Goal: Information Seeking & Learning: Find specific page/section

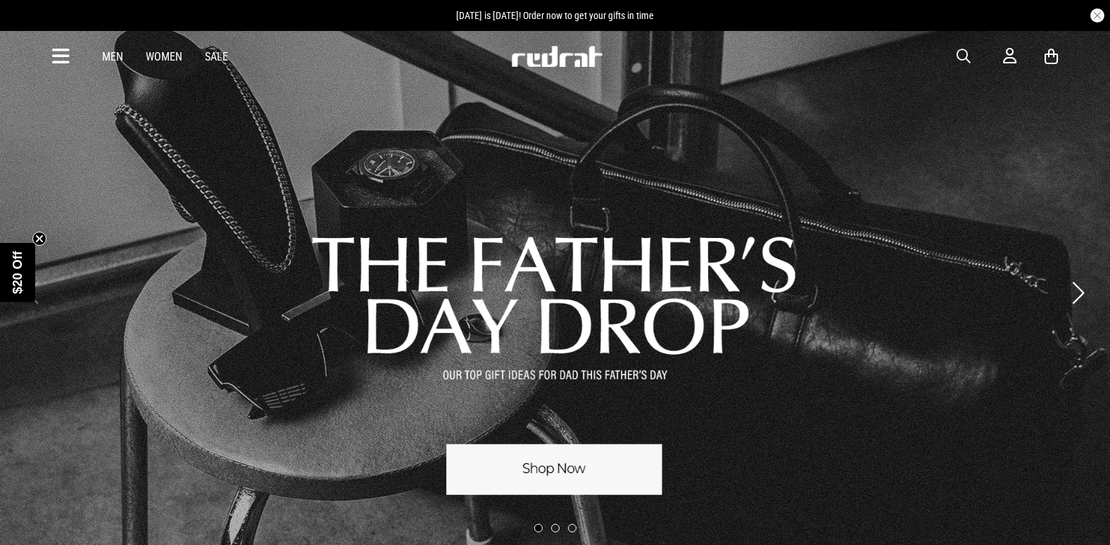
click at [961, 50] on span "button" at bounding box center [964, 56] width 14 height 17
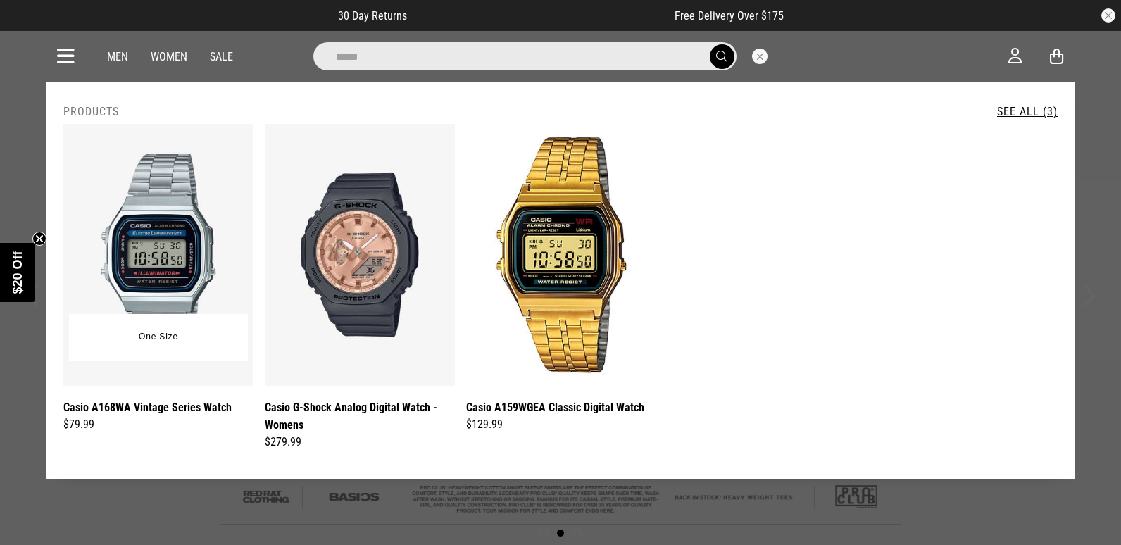
type input "*****"
click at [177, 247] on img at bounding box center [158, 255] width 190 height 262
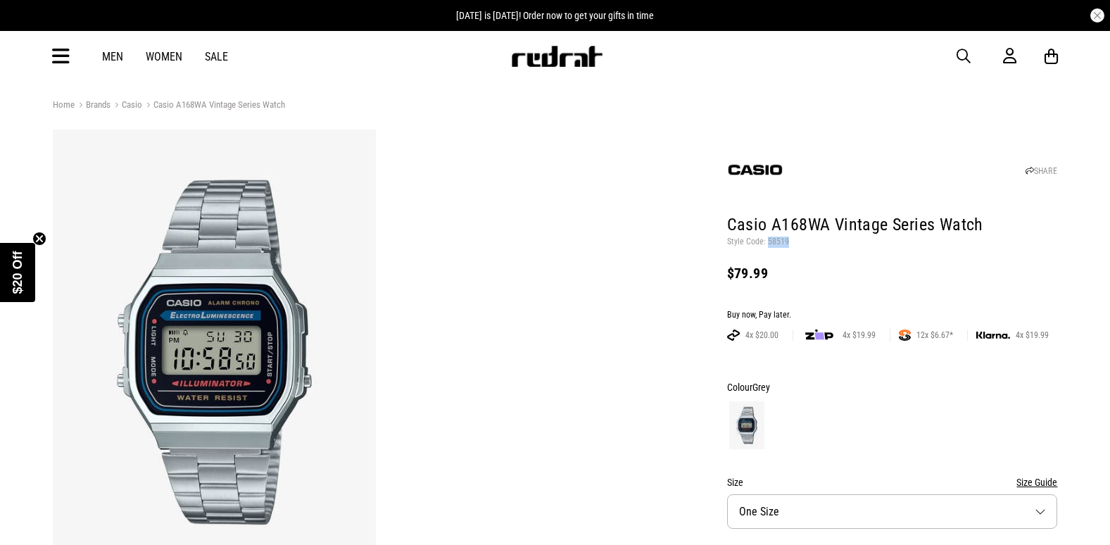
drag, startPoint x: 0, startPoint y: 0, endPoint x: 767, endPoint y: 247, distance: 805.4
click at [767, 247] on p "Style Code: 58519" at bounding box center [892, 242] width 331 height 11
drag, startPoint x: 767, startPoint y: 247, endPoint x: 773, endPoint y: 242, distance: 8.0
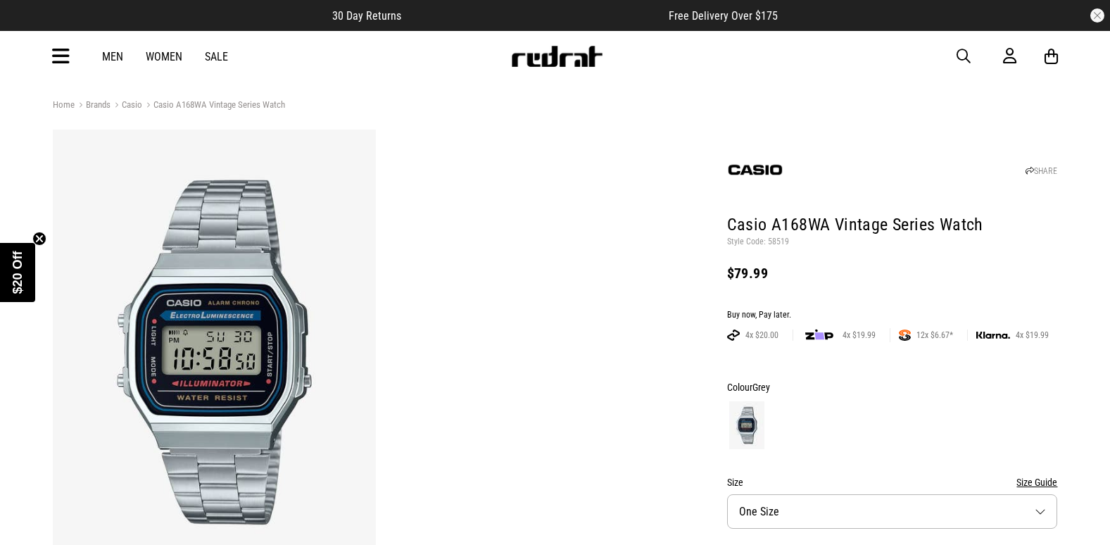
drag, startPoint x: 522, startPoint y: 88, endPoint x: 530, endPoint y: 70, distance: 19.5
click at [530, 70] on div "Men Women Sale Sign in New Back Footwear Back Mens Back Womens Back Youth & Kid…" at bounding box center [556, 56] width 1028 height 51
click at [563, 34] on div "Men Women Sale Sign in New Back Footwear Back Mens Back Womens Back Youth & Kid…" at bounding box center [556, 56] width 1028 height 51
click at [559, 56] on img at bounding box center [556, 56] width 93 height 21
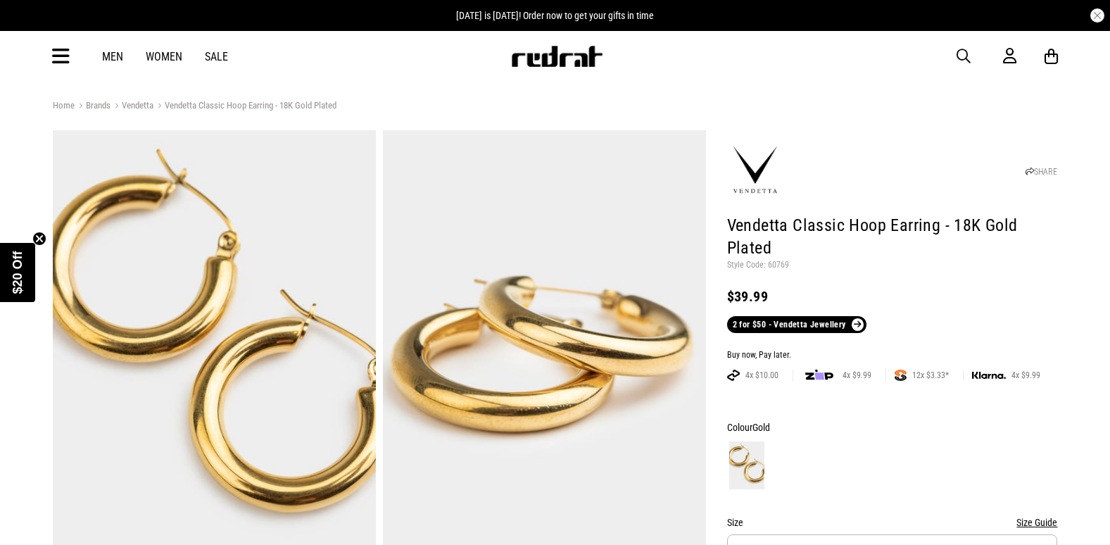
click at [111, 64] on div "Men Women Sale Sign in New Back Footwear Back Mens Back Womens Back Youth & Kid…" at bounding box center [556, 56] width 1028 height 51
click at [111, 61] on link "Men" at bounding box center [112, 56] width 21 height 13
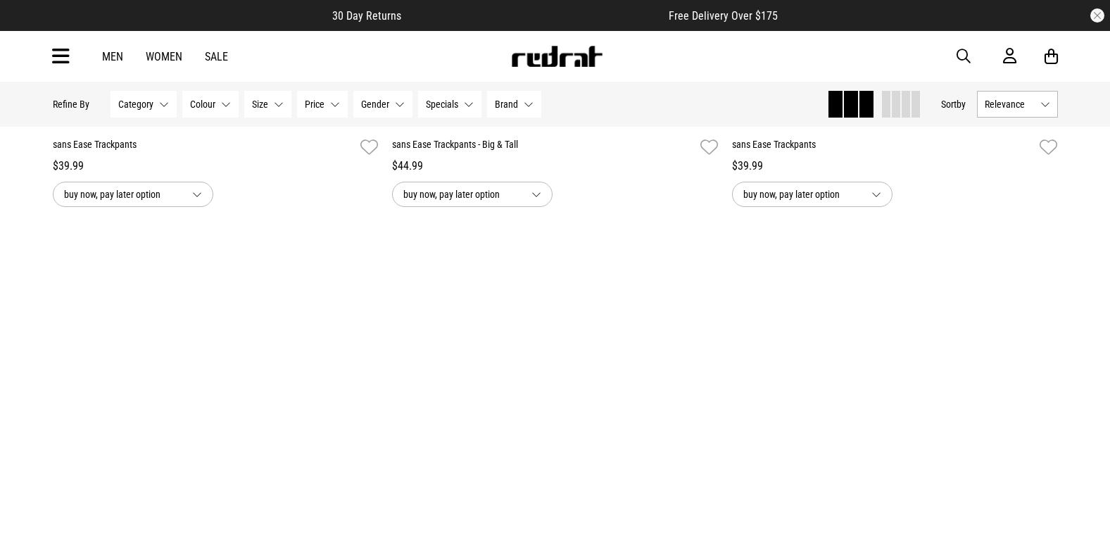
scroll to position [2816, 0]
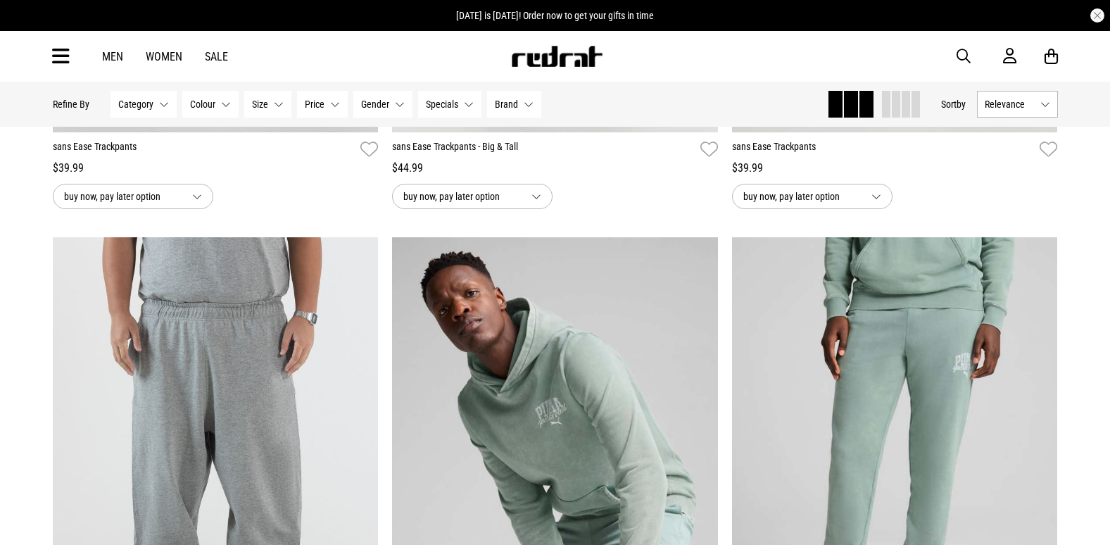
click at [508, 51] on div at bounding box center [556, 56] width 96 height 21
click at [512, 52] on img at bounding box center [556, 56] width 93 height 21
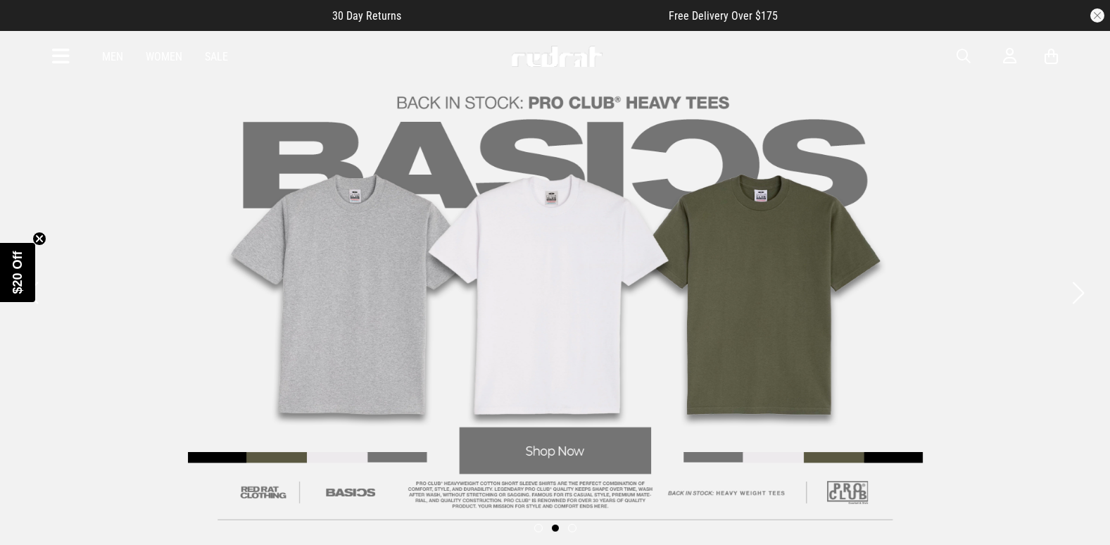
click at [631, 144] on link "2 / 3" at bounding box center [555, 293] width 1110 height 527
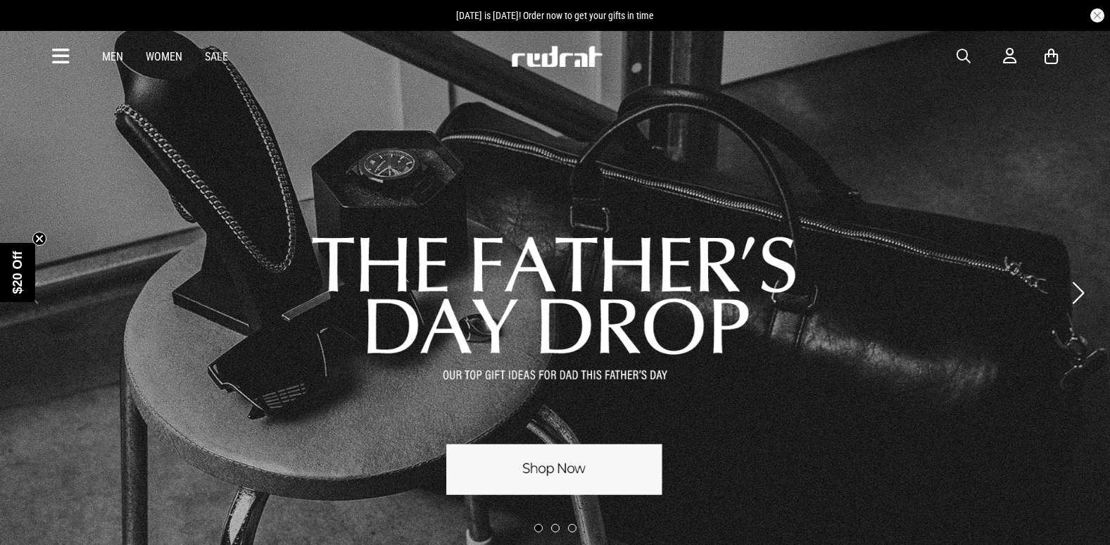
click at [962, 46] on div "Men Women Sale Sign in New Back Footwear Back Mens Back Womens Back Youth & Kid…" at bounding box center [556, 56] width 1028 height 51
click at [967, 46] on div "Men Women Sale Sign in New Back Footwear Back Mens Back Womens Back Youth & Kid…" at bounding box center [556, 56] width 1028 height 51
click at [964, 51] on span "button" at bounding box center [964, 56] width 14 height 17
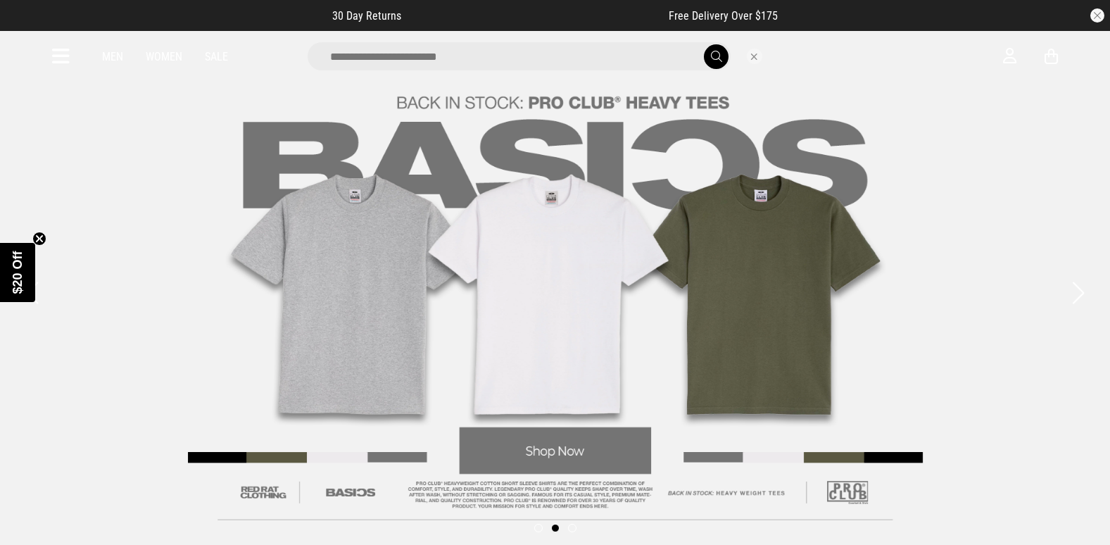
click at [562, 40] on div "Men Women Sale" at bounding box center [556, 56] width 1028 height 51
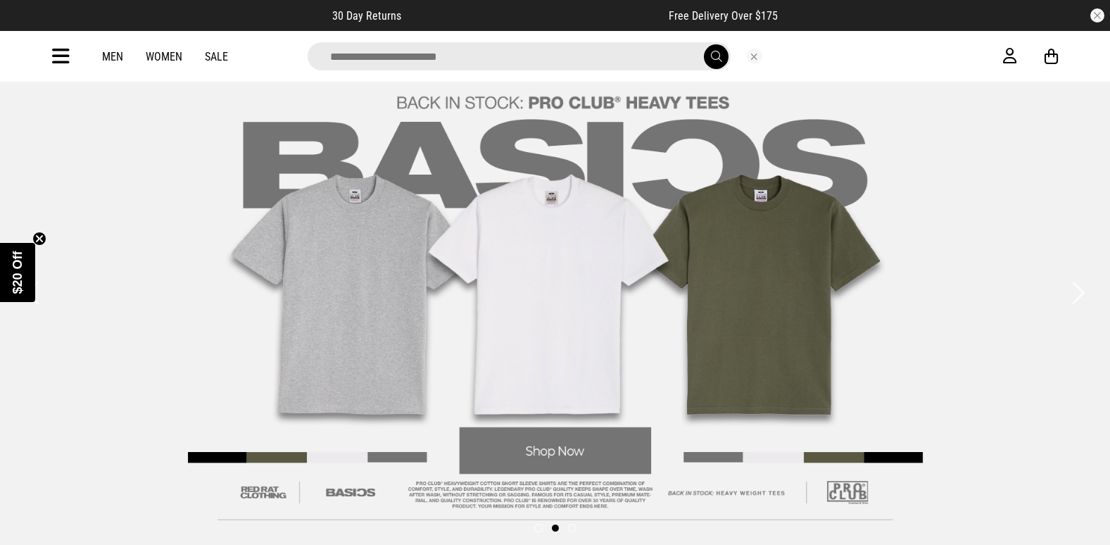
scroll to position [477, 0]
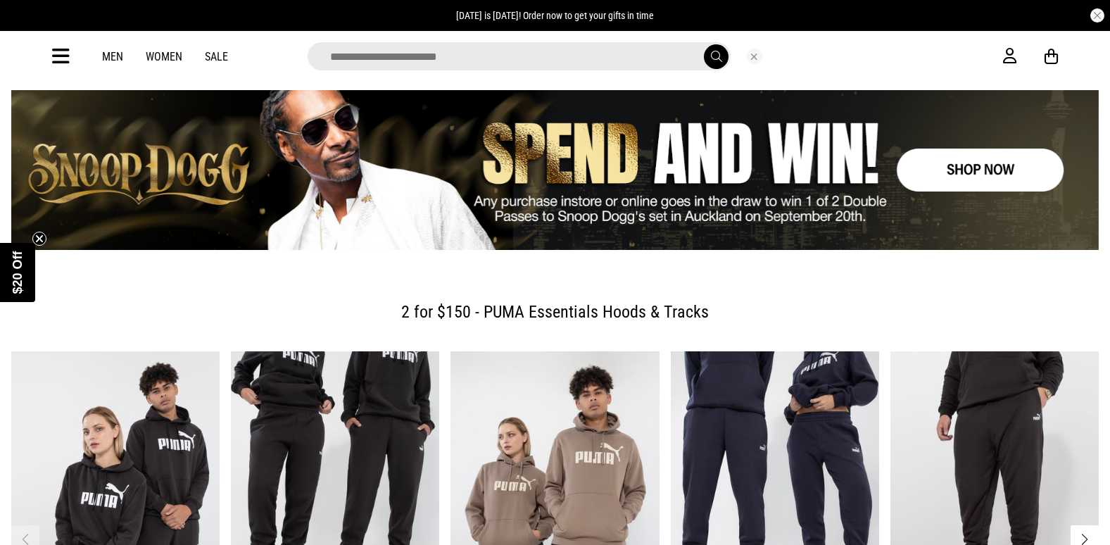
click at [551, 69] on input "search" at bounding box center [519, 56] width 423 height 28
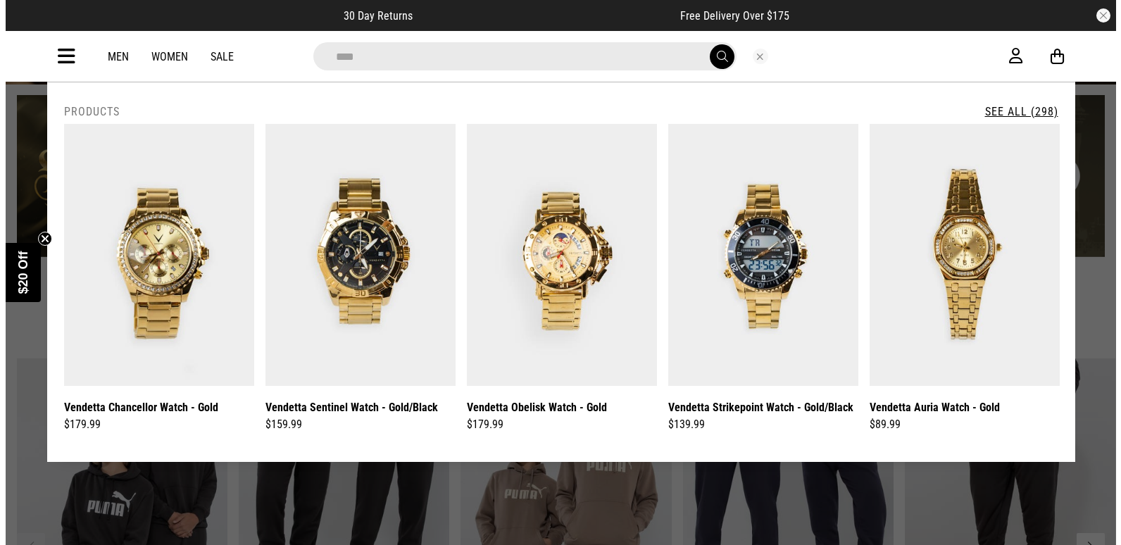
scroll to position [481, 0]
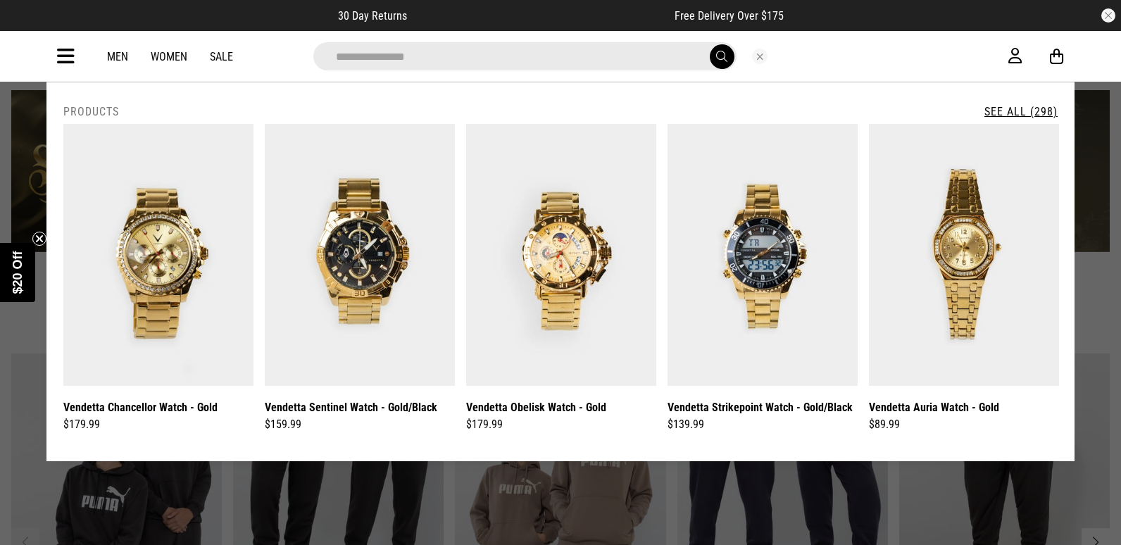
type input "**********"
click at [710, 44] on button "submit" at bounding box center [722, 56] width 25 height 25
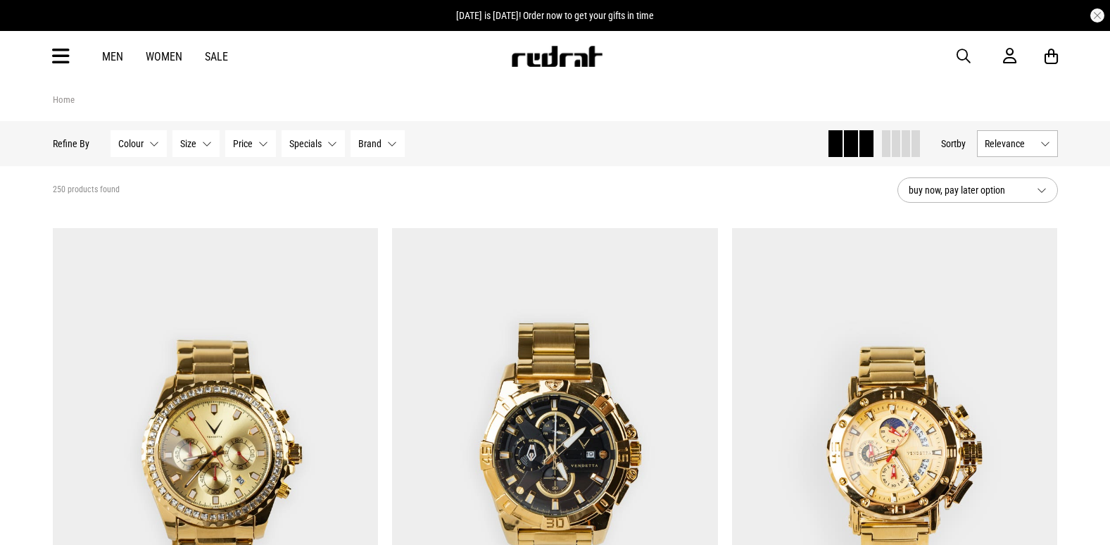
drag, startPoint x: 955, startPoint y: 51, endPoint x: 963, endPoint y: 53, distance: 8.0
click at [957, 51] on div "Men Women Sale Sign in New Back Footwear Back Mens Back Womens Back Youth & Kid…" at bounding box center [556, 56] width 1028 height 51
click at [963, 53] on span "button" at bounding box center [964, 56] width 14 height 17
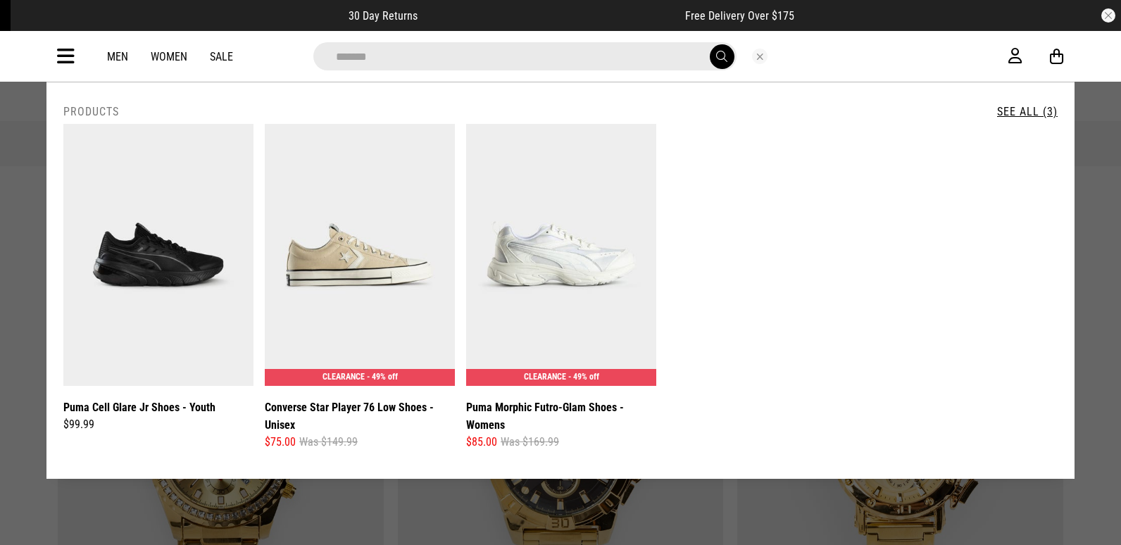
type input "*******"
click at [710, 44] on button "submit" at bounding box center [722, 56] width 25 height 25
